Goal: Task Accomplishment & Management: Use online tool/utility

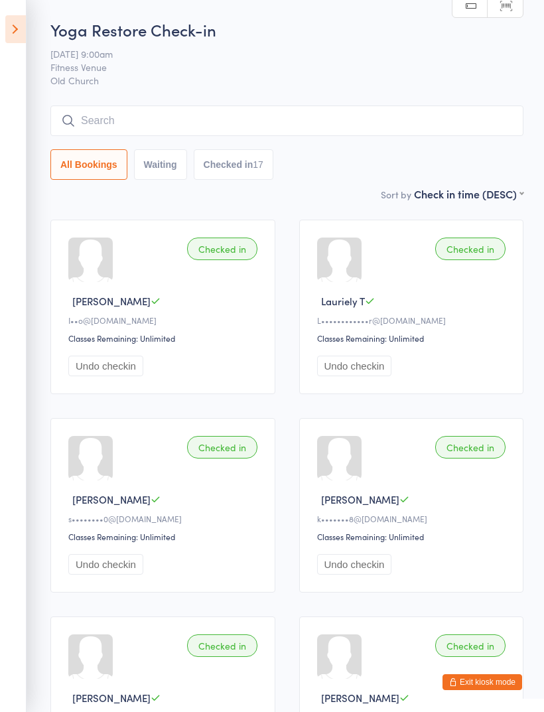
click at [24, 29] on icon at bounding box center [15, 29] width 21 height 28
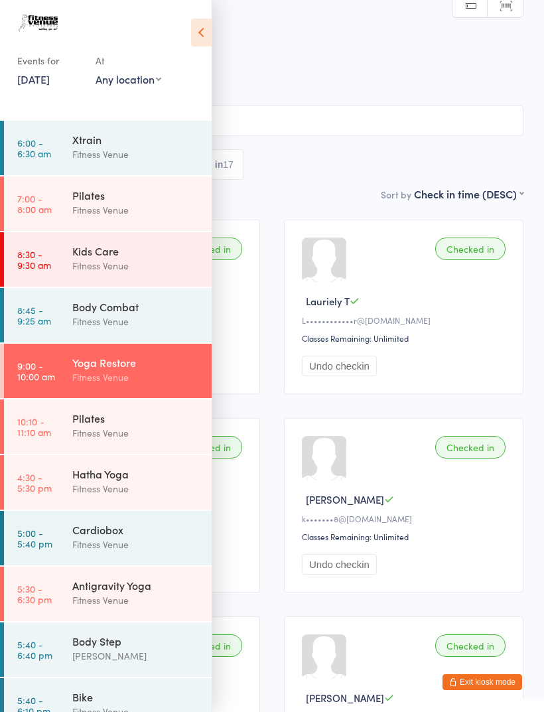
click at [134, 419] on div "Pilates" at bounding box center [136, 418] width 128 height 15
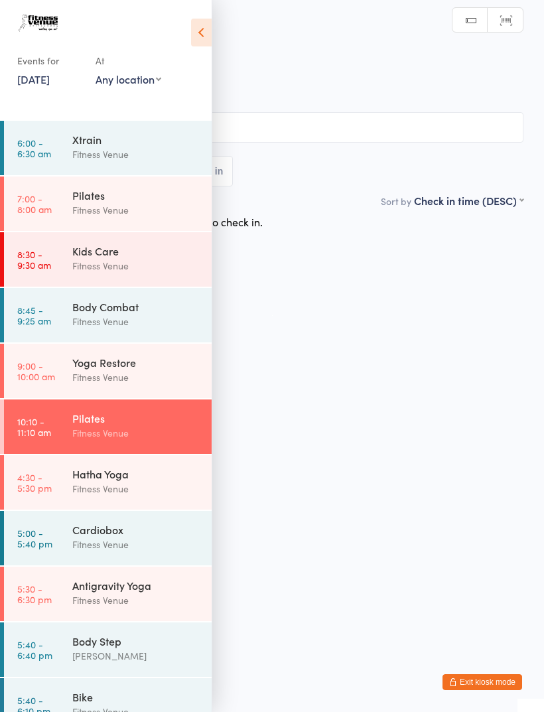
click at [212, 17] on aside "Events for [DATE] [DATE] [DATE] Sun Mon Tue Wed Thu Fri Sat 40 28 29 30 01 02 0…" at bounding box center [106, 356] width 212 height 712
click at [198, 29] on icon at bounding box center [201, 33] width 21 height 28
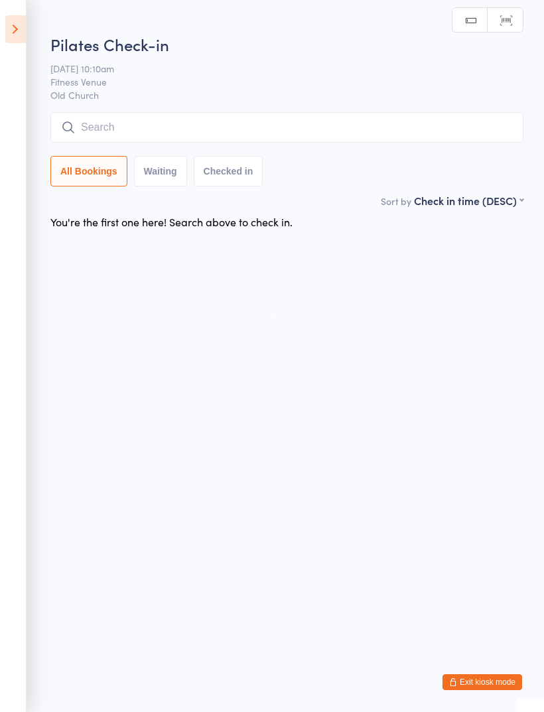
click at [327, 120] on input "search" at bounding box center [286, 127] width 473 height 31
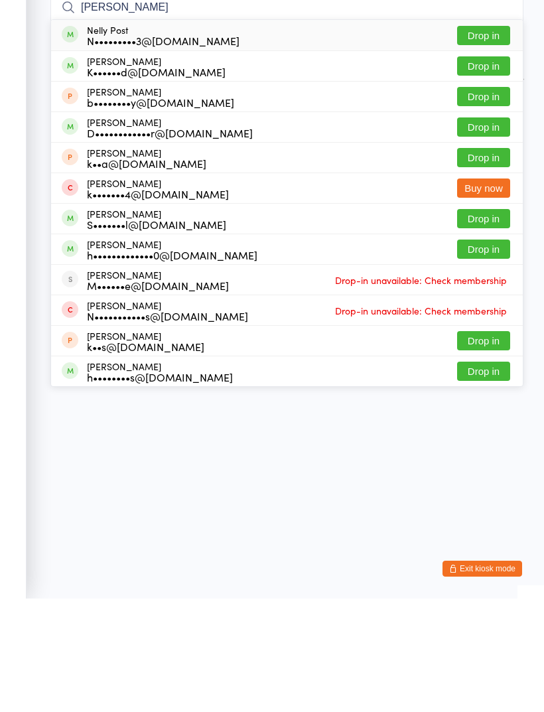
type input "[PERSON_NAME]"
click at [486, 139] on button "Drop in" at bounding box center [483, 148] width 53 height 19
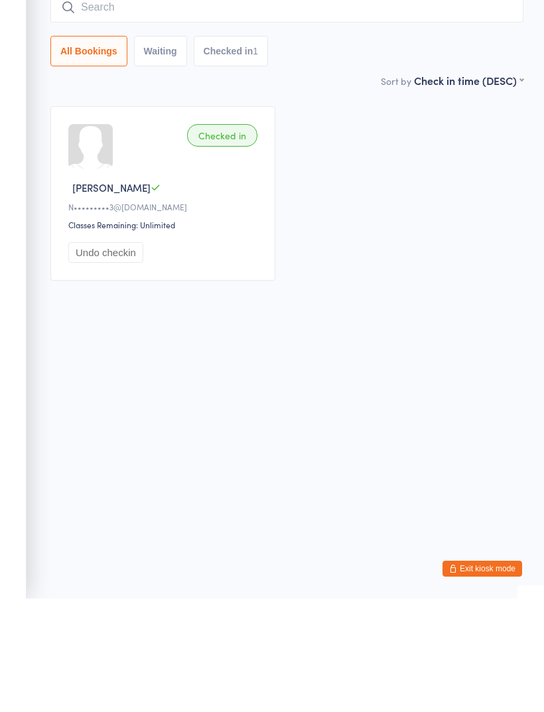
click at [360, 106] on input "search" at bounding box center [286, 121] width 473 height 31
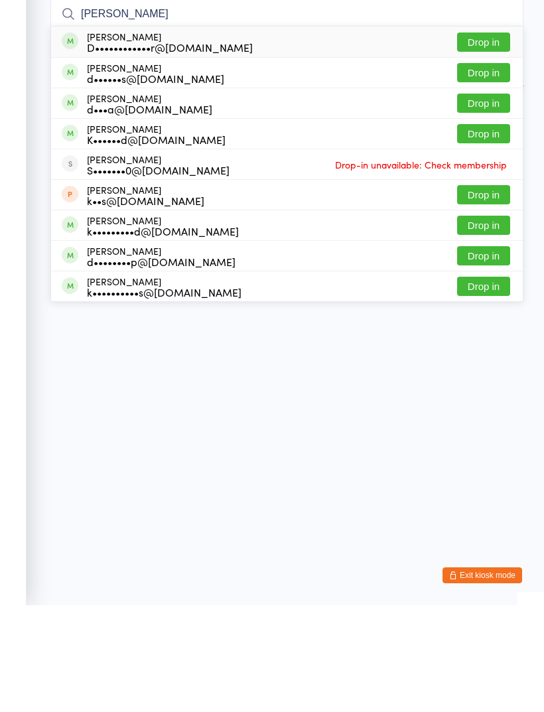
type input "[PERSON_NAME]"
click at [490, 139] on button "Drop in" at bounding box center [483, 148] width 53 height 19
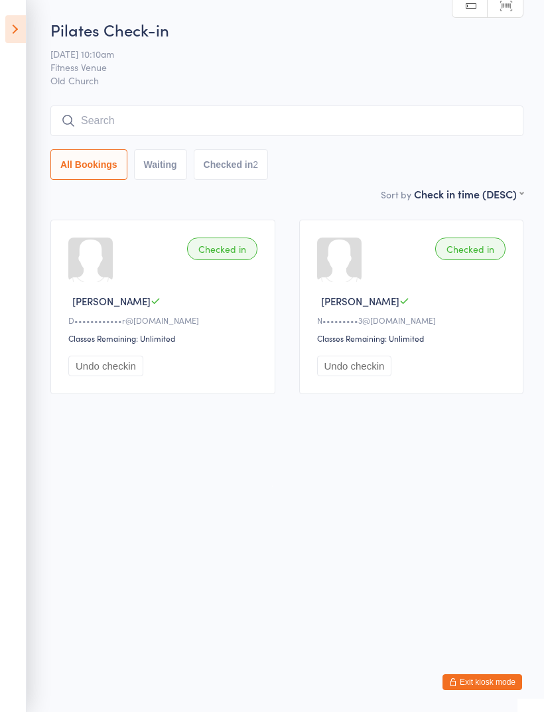
click at [365, 119] on input "search" at bounding box center [286, 121] width 473 height 31
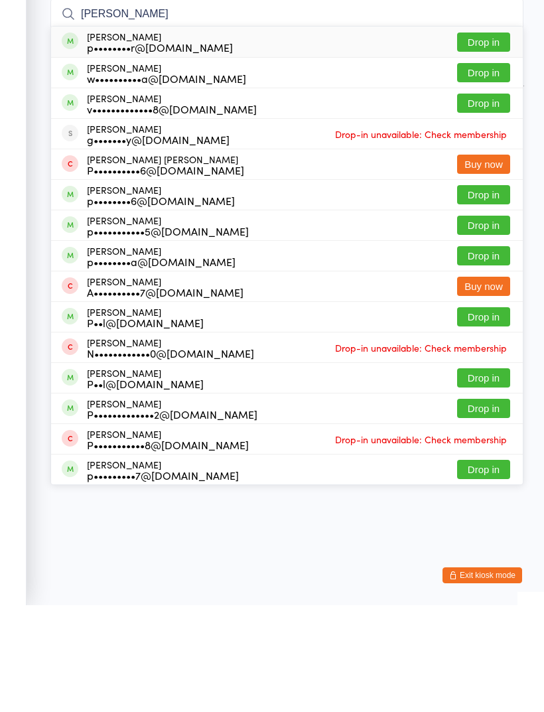
type input "[PERSON_NAME]"
click at [489, 200] on button "Drop in" at bounding box center [483, 209] width 53 height 19
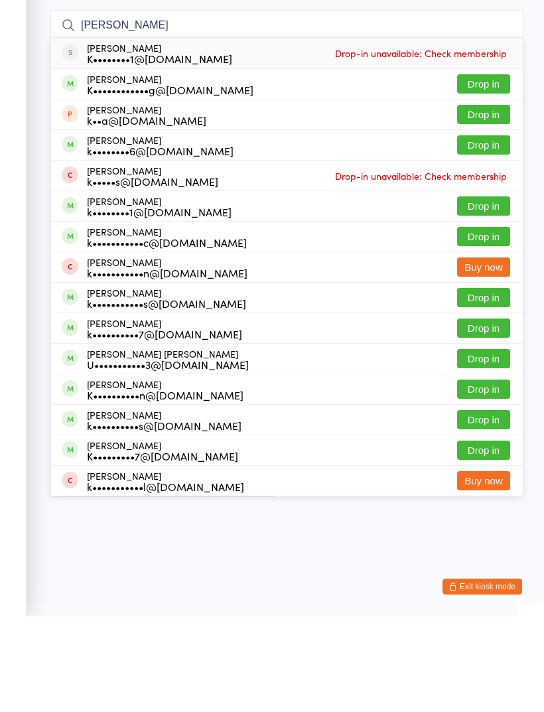
type input "[PERSON_NAME]"
click at [488, 292] on button "Drop in" at bounding box center [483, 301] width 53 height 19
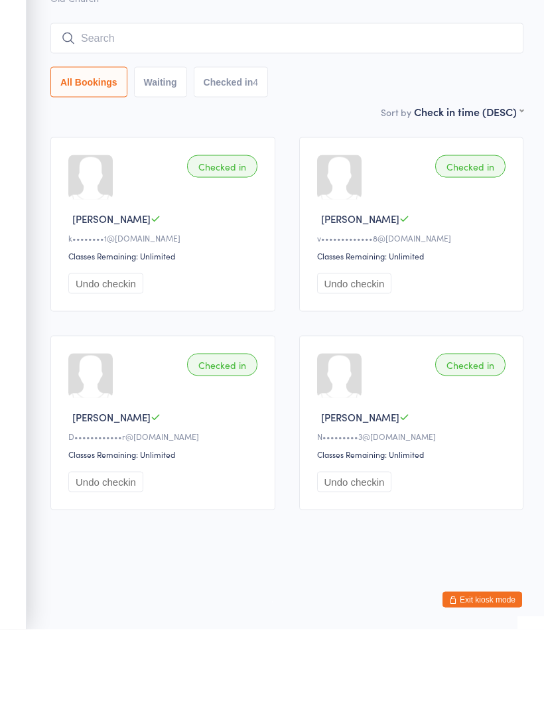
click at [291, 106] on input "search" at bounding box center [286, 121] width 473 height 31
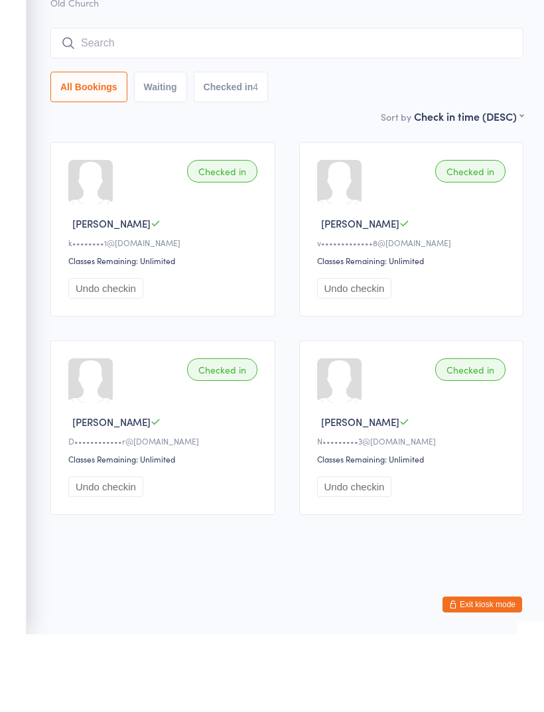
click at [359, 106] on input "search" at bounding box center [286, 121] width 473 height 31
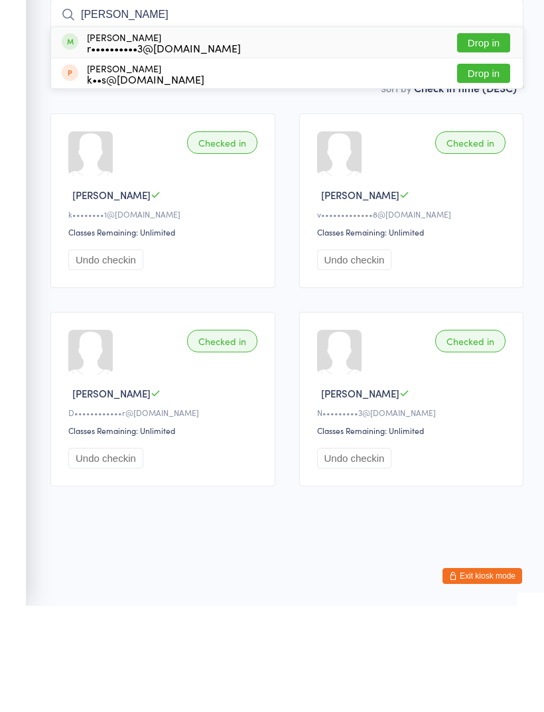
type input "[PERSON_NAME]"
click at [497, 139] on button "Drop in" at bounding box center [483, 148] width 53 height 19
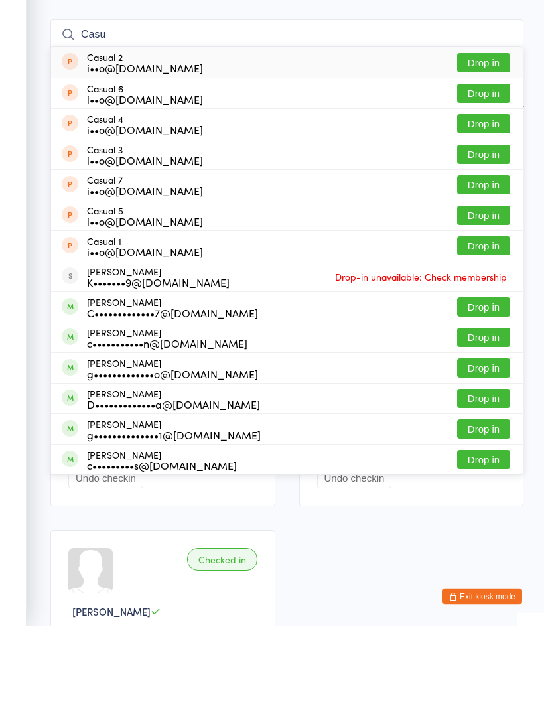
type input "Casu"
click at [495, 139] on button "Drop in" at bounding box center [483, 148] width 53 height 19
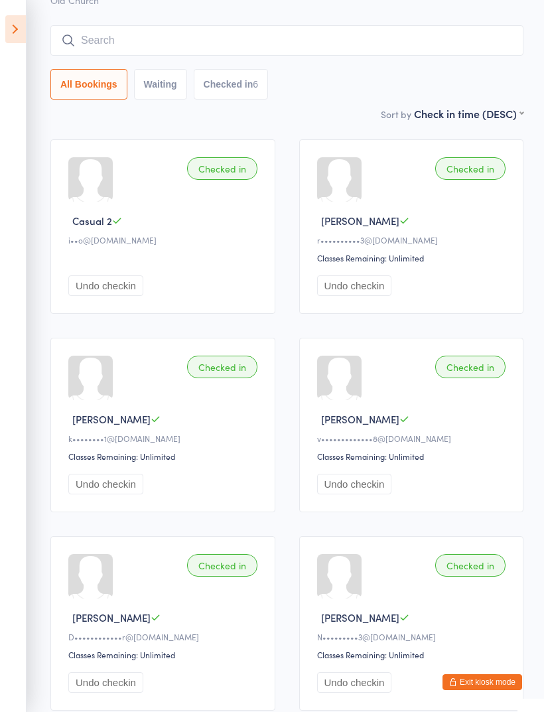
scroll to position [80, 0]
